Goal: Transaction & Acquisition: Purchase product/service

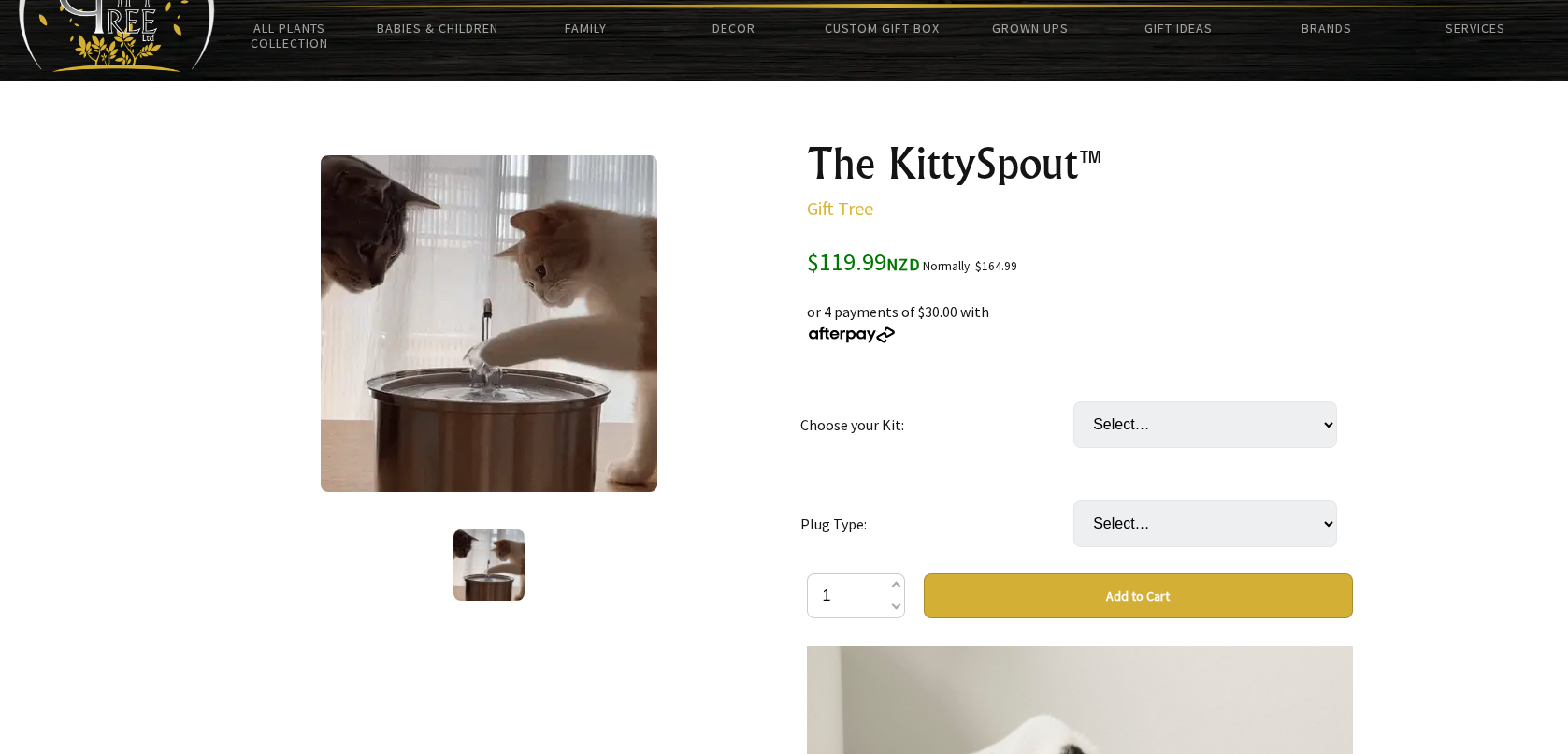
scroll to position [94, 0]
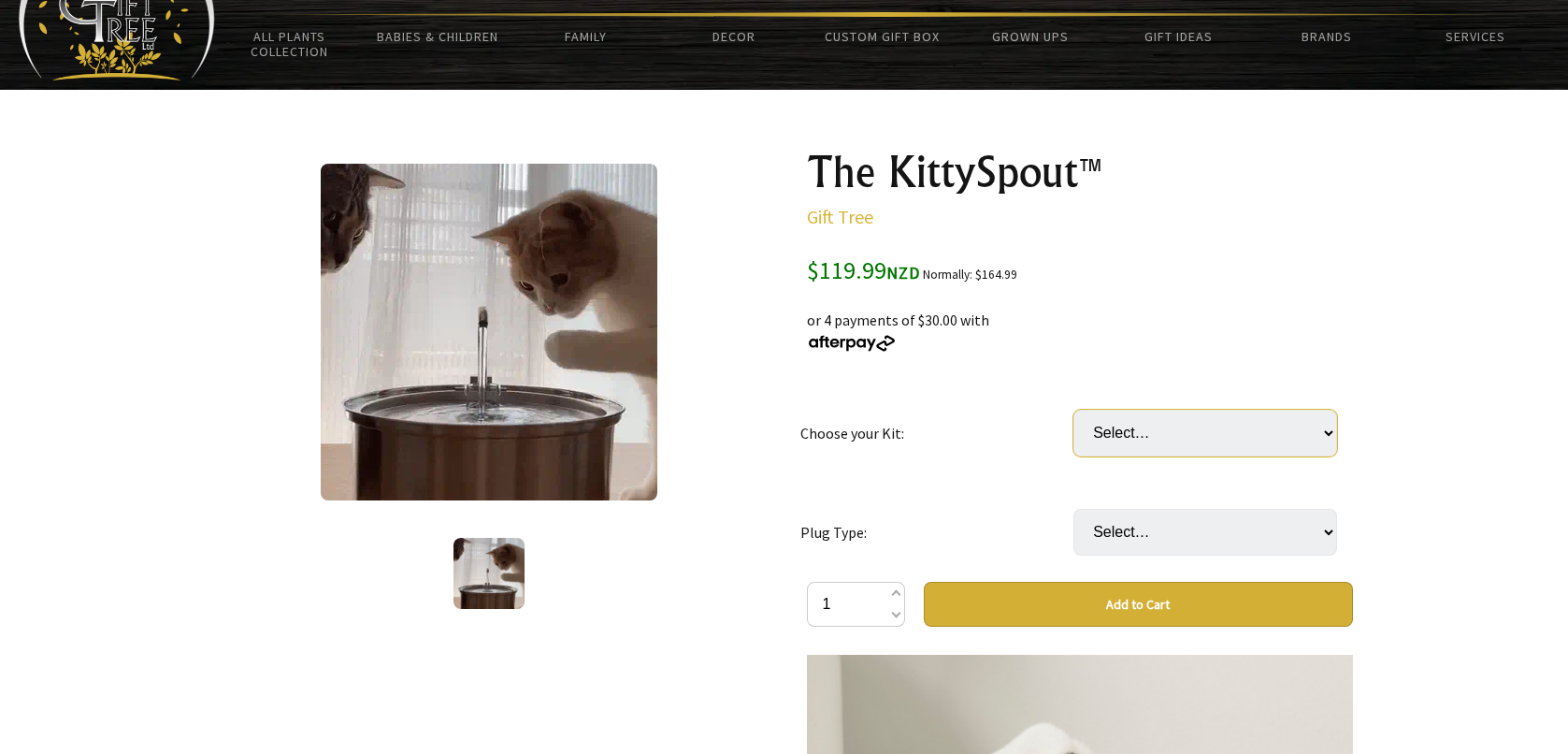
click at [1203, 445] on select "Select… 3 Month: KittySpout + extra filter set + AC adapter 6 Month: KittySpout…" at bounding box center [1204, 433] width 263 height 46
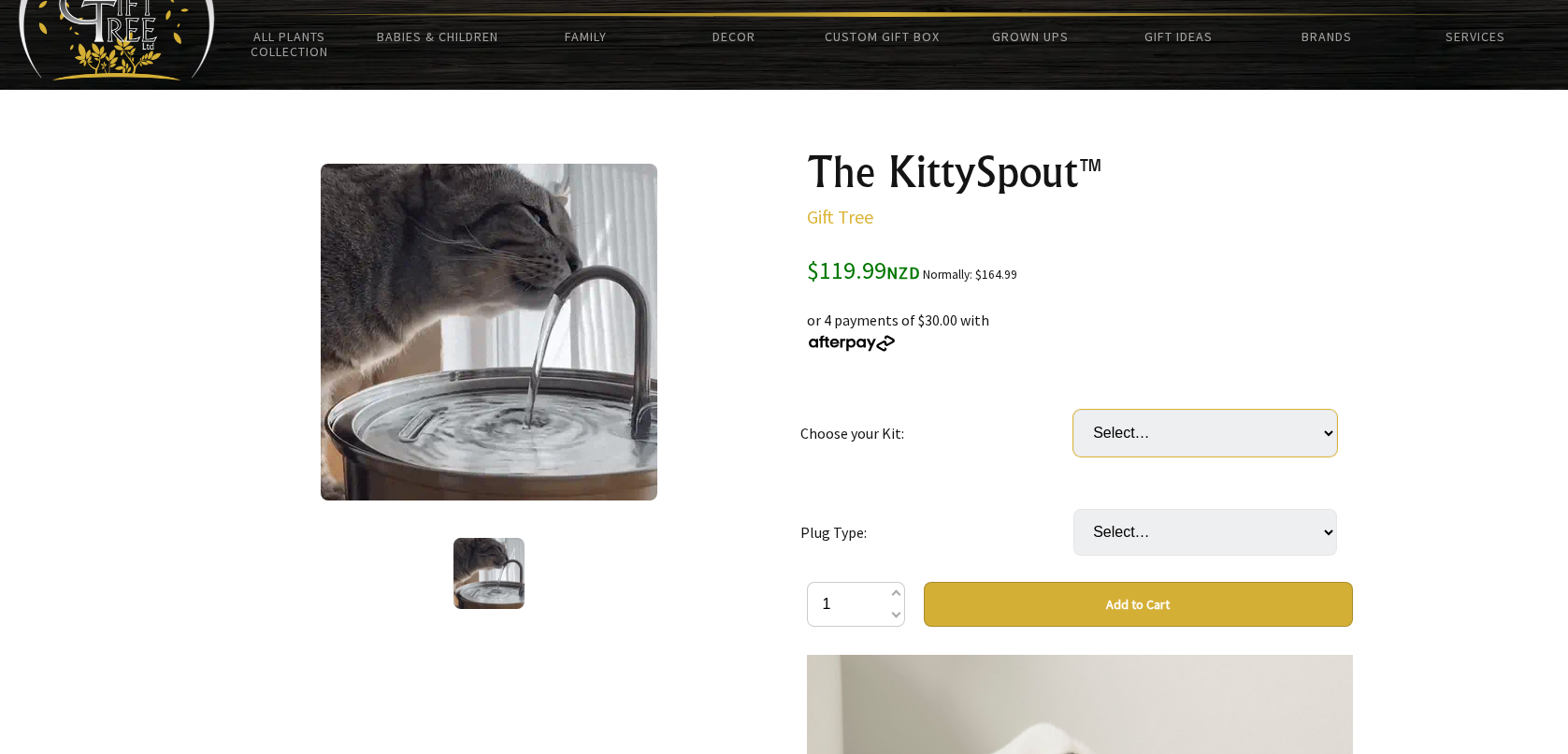
select select "1 Year: KittySpout + 8 filter sets + AC adapter + FREE gift 🎁"
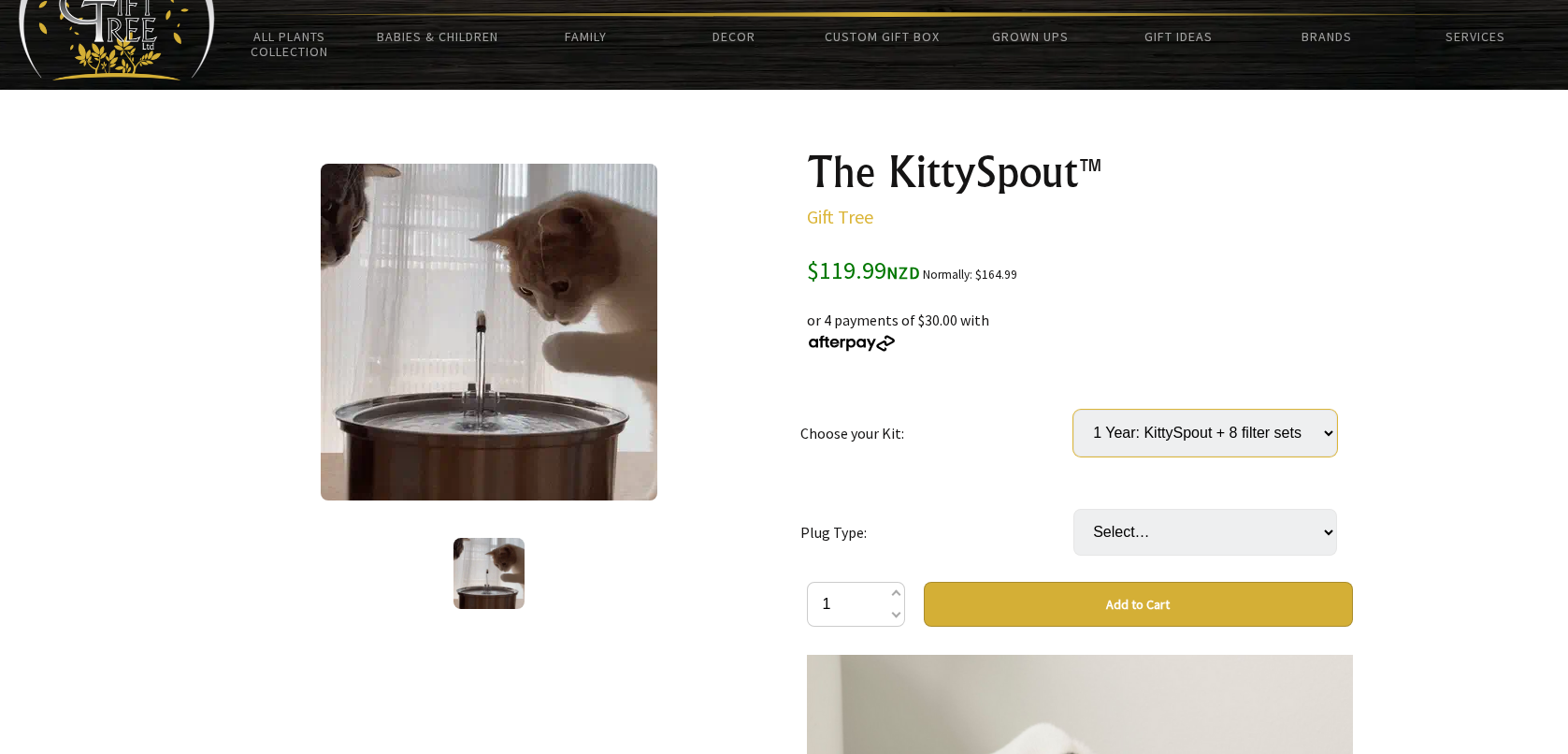
click at [1073, 409] on select "Select… 3 Month: KittySpout + extra filter set + AC adapter 6 Month: KittySpout…" at bounding box center [1204, 433] width 263 height 46
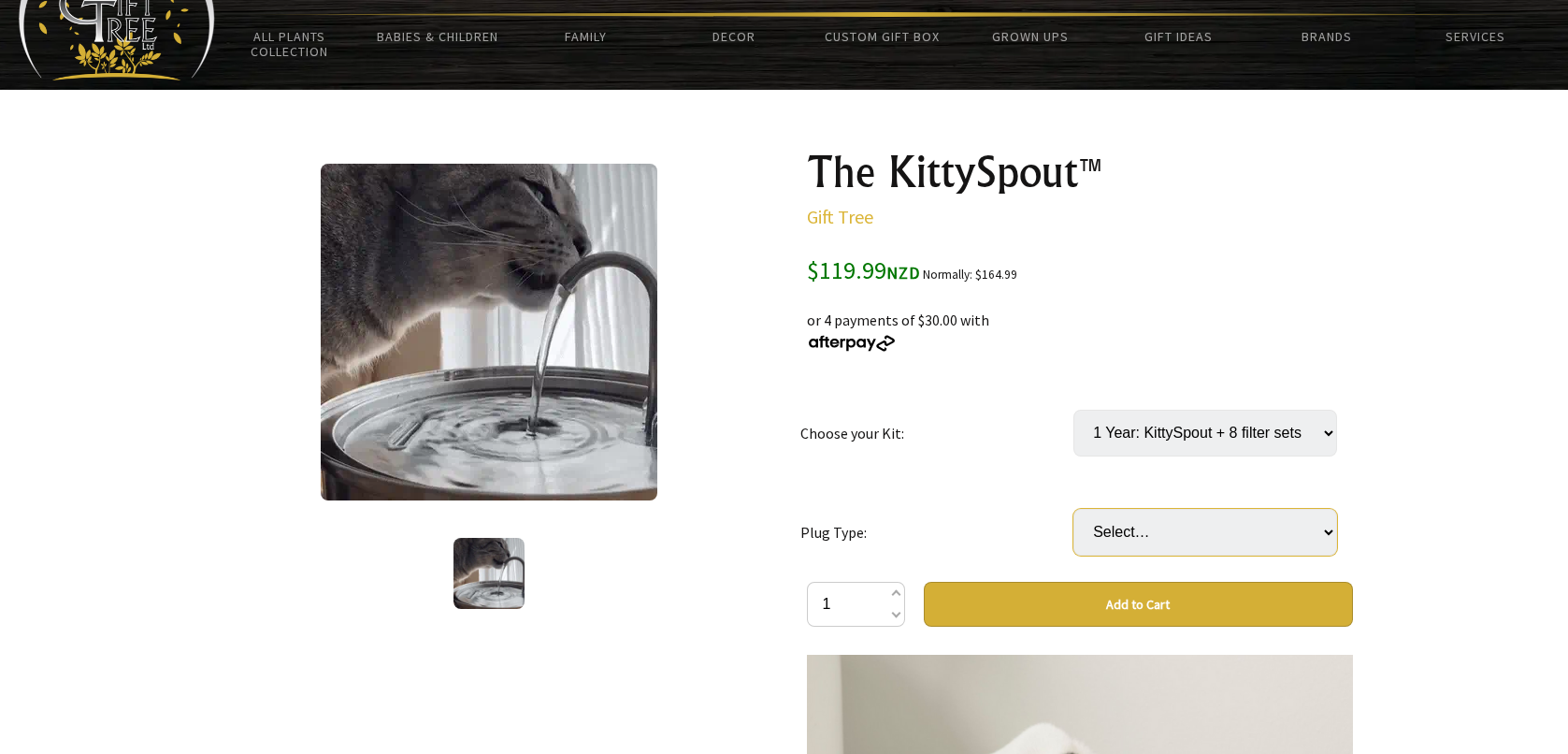
click at [1279, 541] on select "Select… AU or NZD [GEOGRAPHIC_DATA] EU US" at bounding box center [1204, 532] width 263 height 46
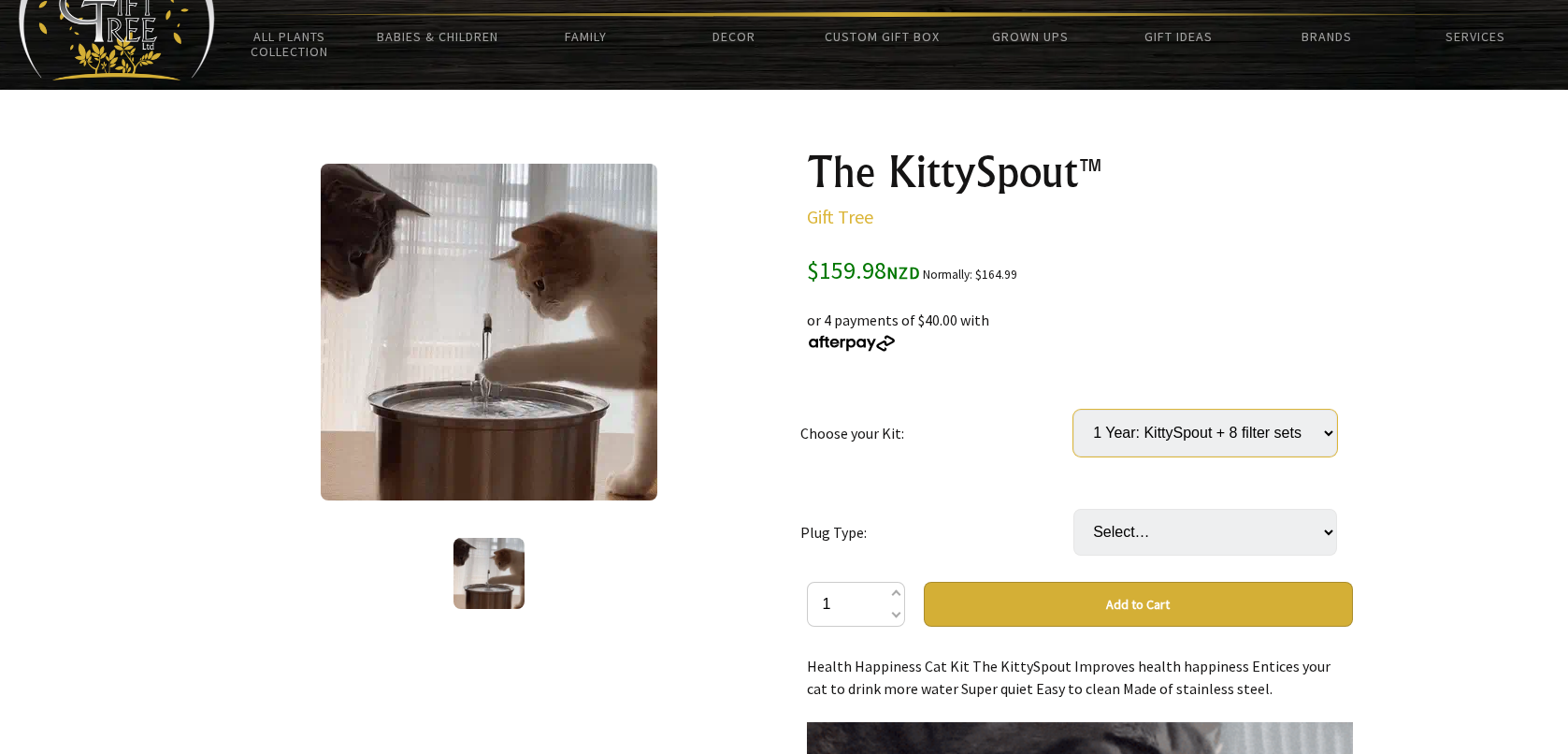
click at [1232, 437] on select "Select… 3 Month: KittySpout + extra filter set + AC adapter 6 Month: KittySpout…" at bounding box center [1204, 433] width 263 height 46
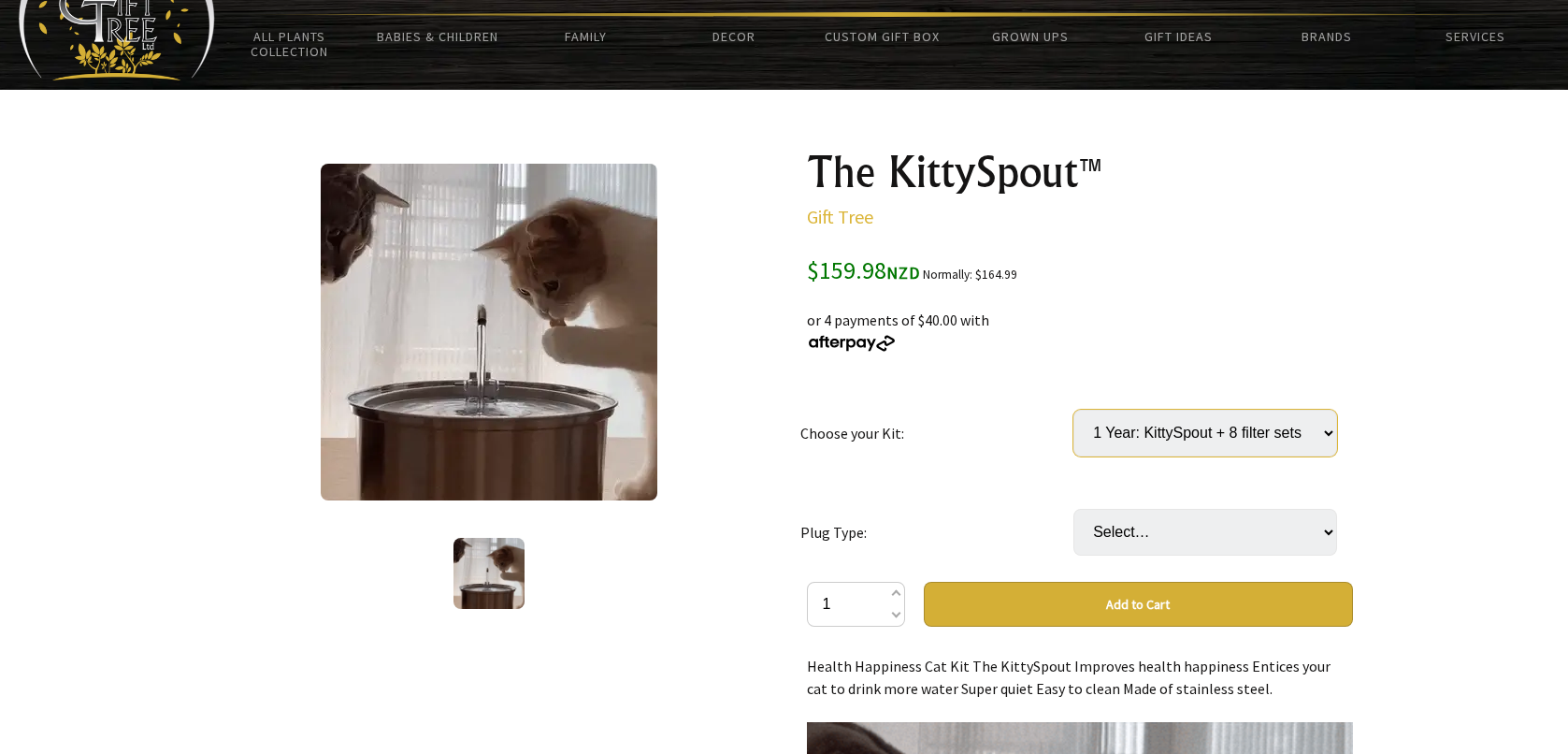
select select "6 Month: KittySpout + 4 filter sets + AC adapter + FREE gift 🎁"
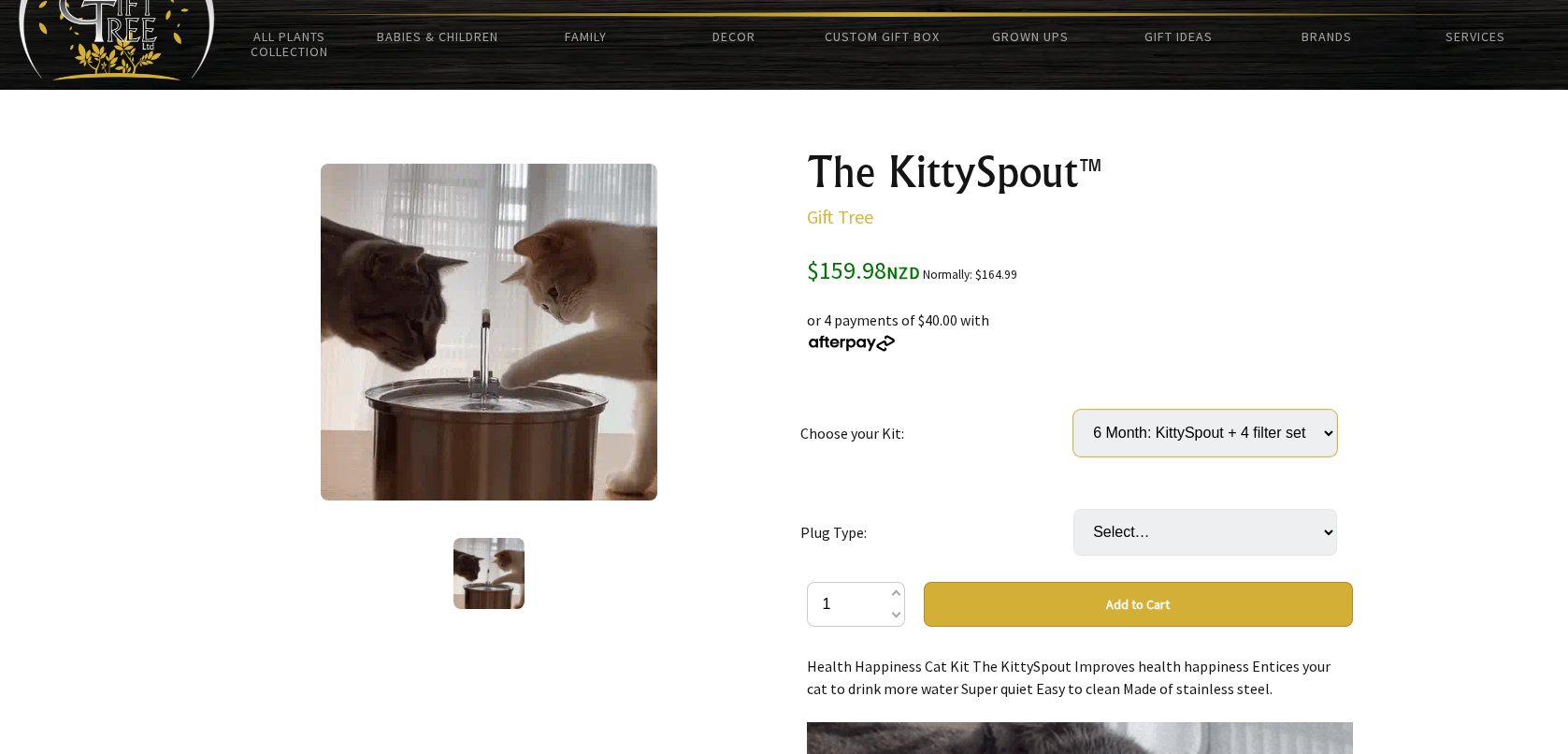
click at [1073, 409] on select "Select… 3 Month: KittySpout + extra filter set + AC adapter 6 Month: KittySpout…" at bounding box center [1204, 433] width 263 height 46
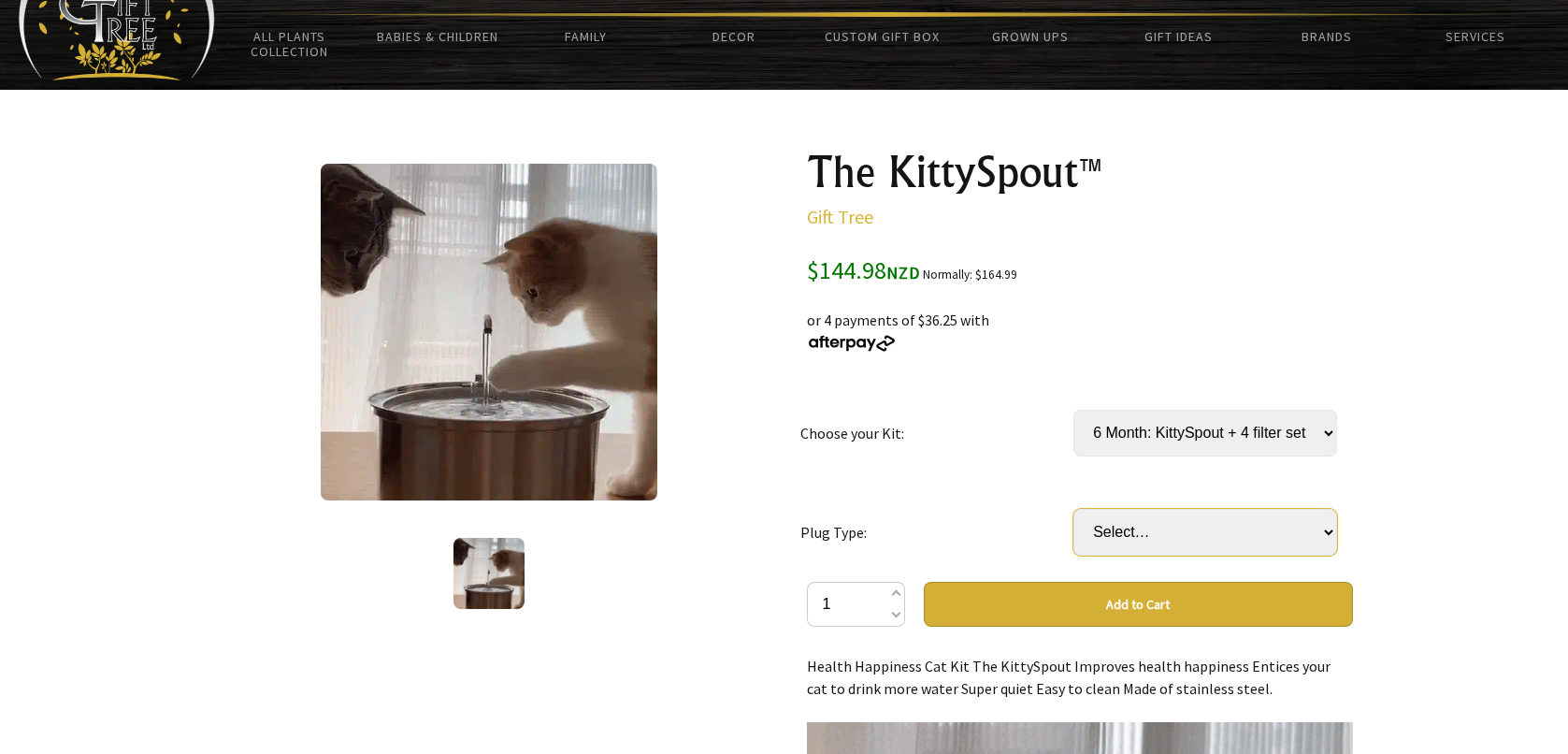
click at [1159, 522] on select "Select… AU or NZD [GEOGRAPHIC_DATA] EU US" at bounding box center [1204, 532] width 263 height 46
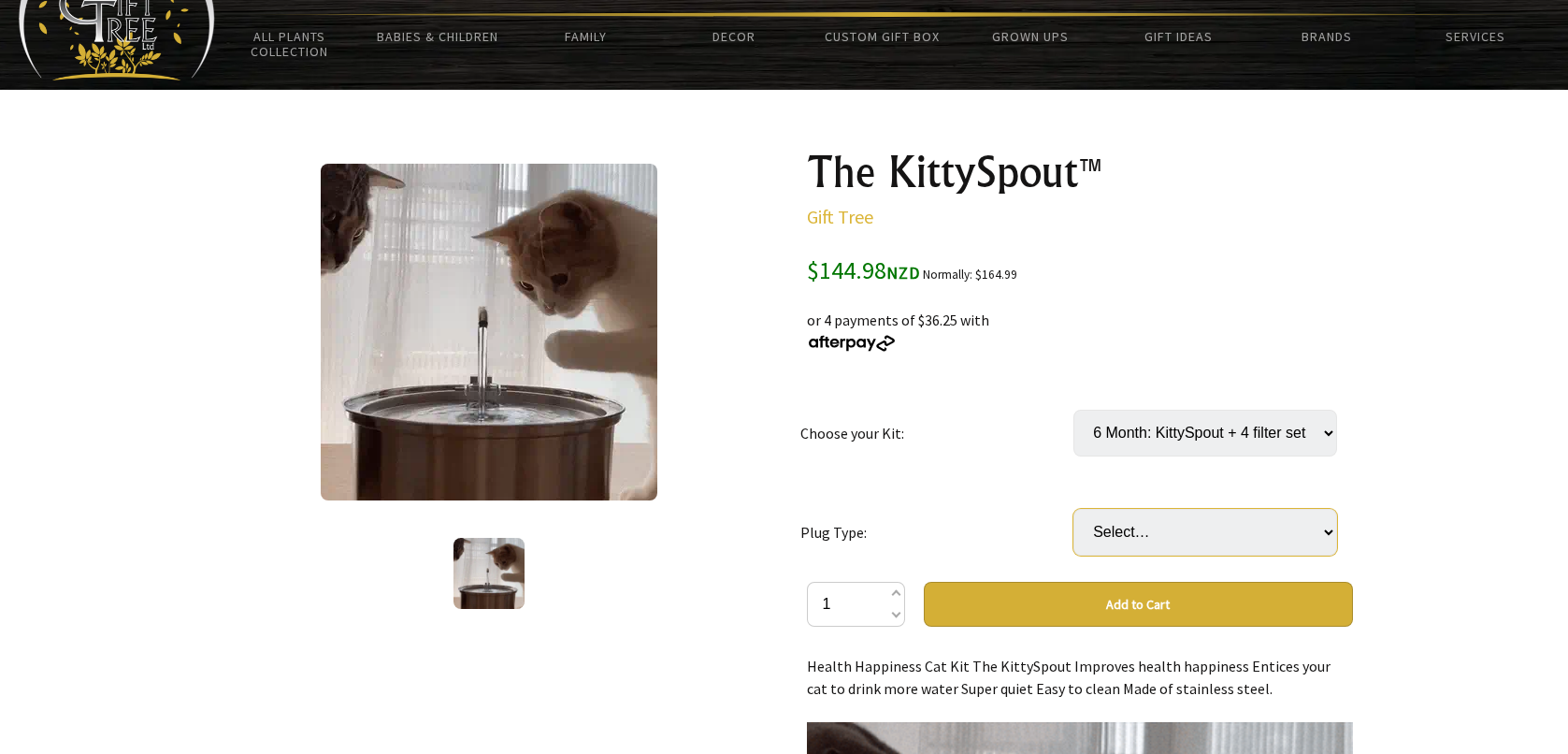
select select "AU or NZD"
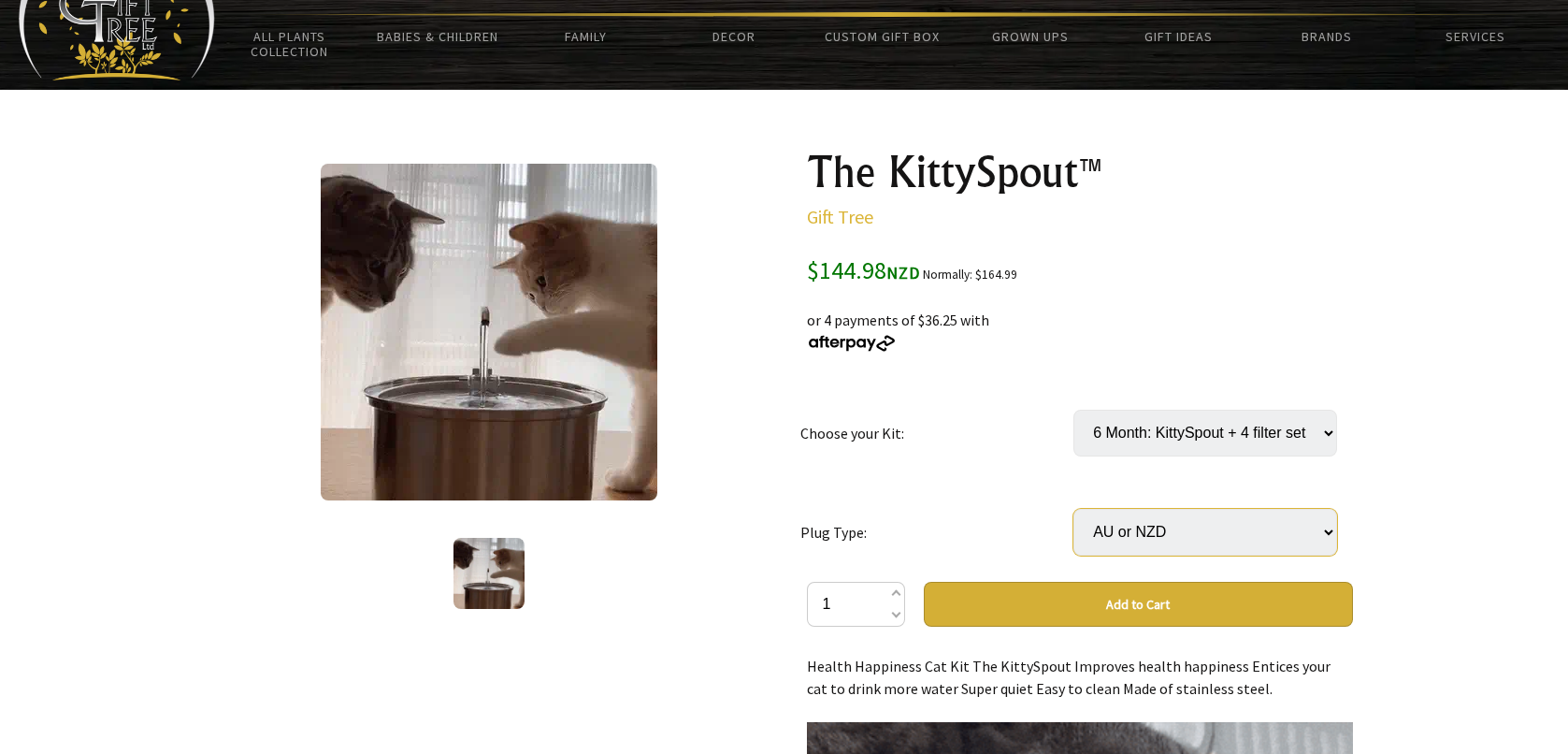
click at [1073, 509] on select "Select… AU or NZD [GEOGRAPHIC_DATA] EU US" at bounding box center [1204, 532] width 263 height 46
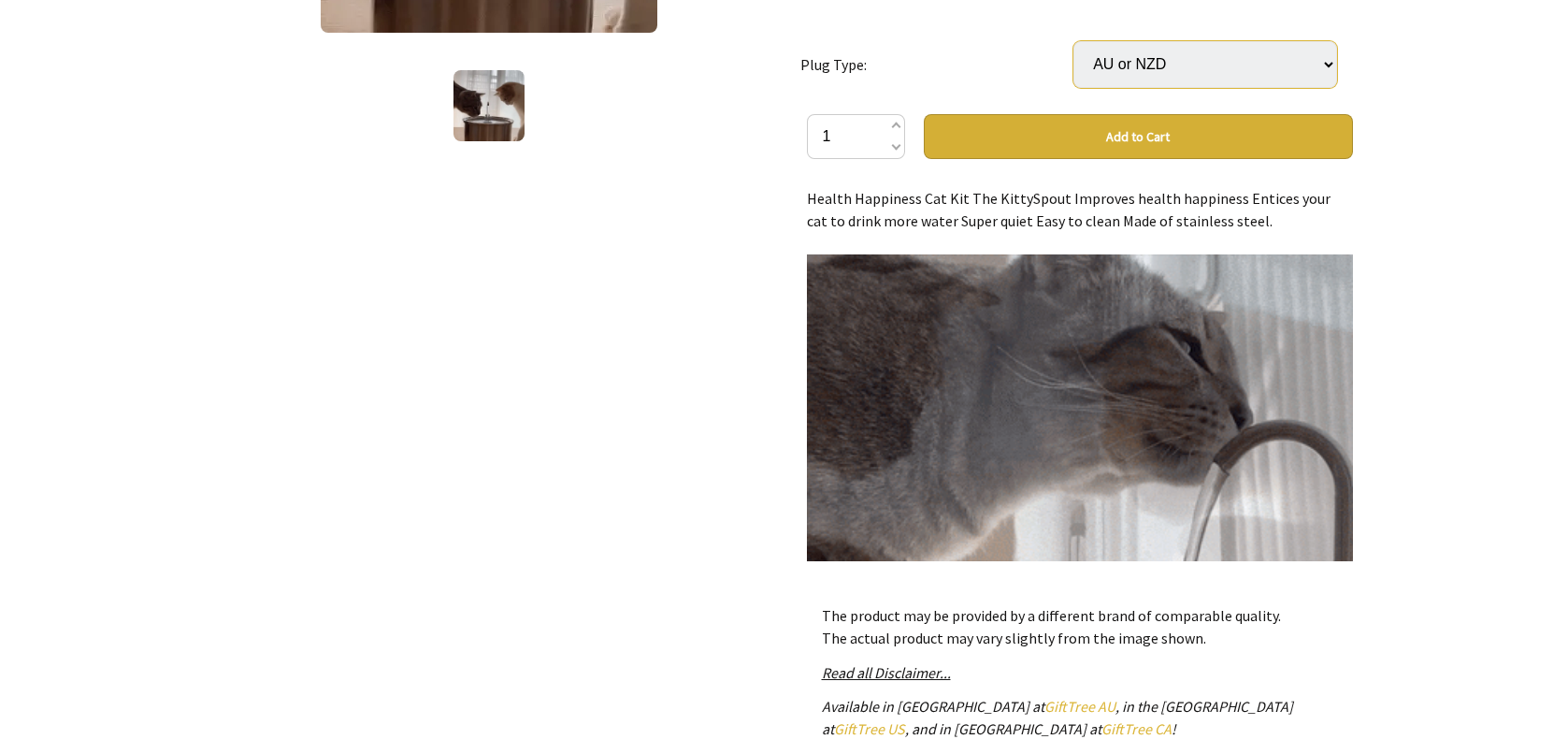
scroll to position [0, 0]
